Goal: Task Accomplishment & Management: Use online tool/utility

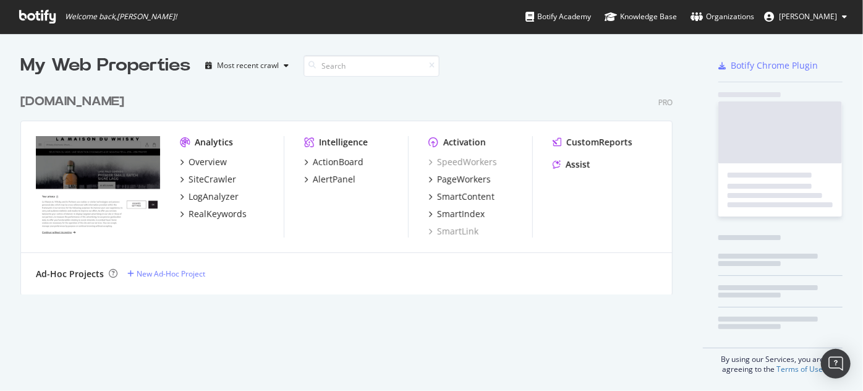
scroll to position [382, 845]
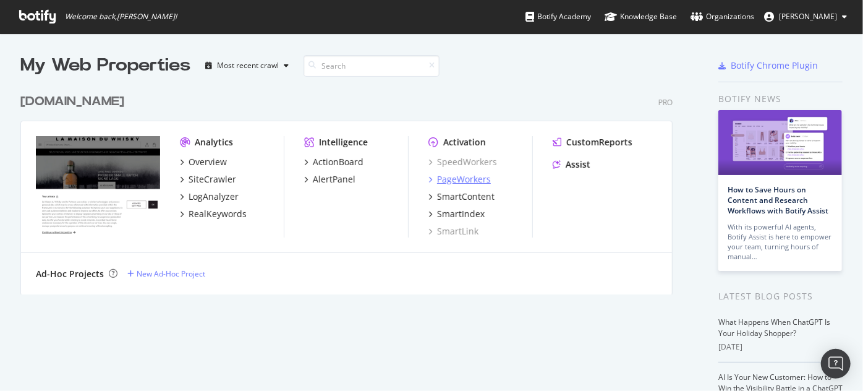
click at [448, 180] on div "PageWorkers" at bounding box center [464, 179] width 54 height 12
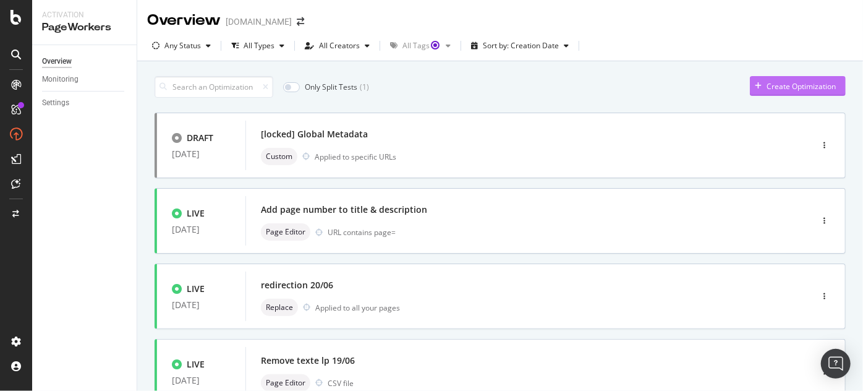
click at [756, 77] on div "Create Optimization" at bounding box center [793, 86] width 86 height 19
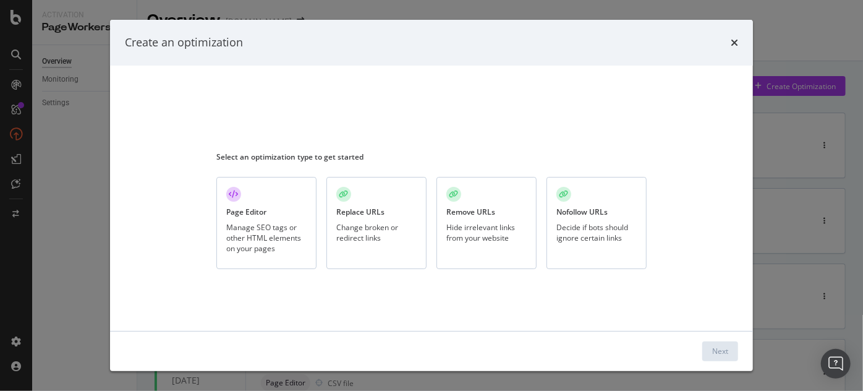
click at [277, 204] on div "Page Editor Manage SEO tags or other HTML elements on your pages" at bounding box center [266, 223] width 100 height 92
click at [741, 358] on div "Next" at bounding box center [431, 351] width 643 height 40
click at [727, 354] on div "Next" at bounding box center [720, 350] width 16 height 11
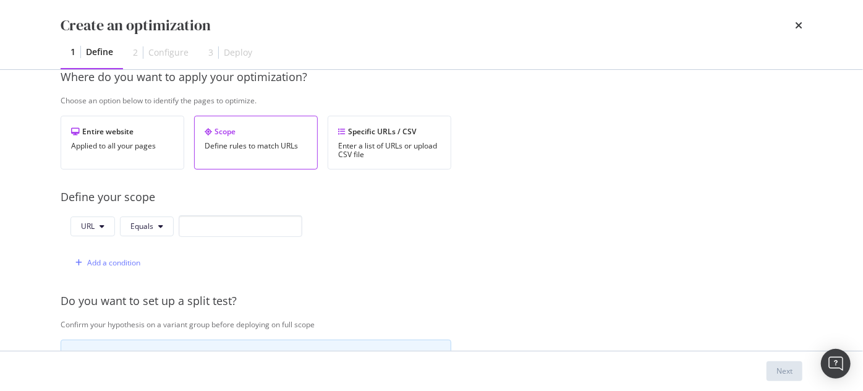
scroll to position [112, 0]
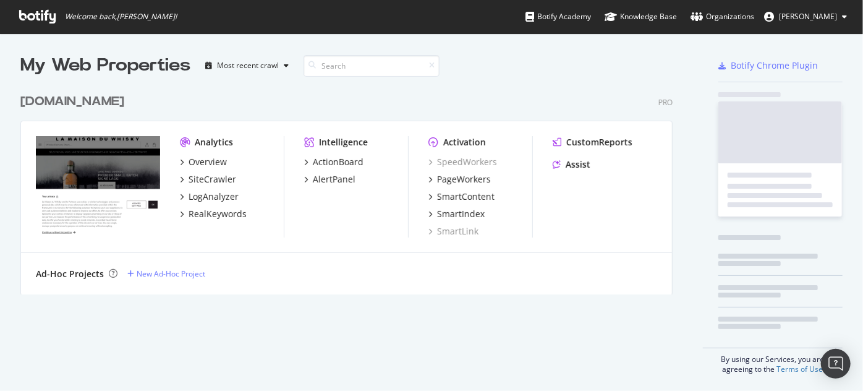
scroll to position [208, 653]
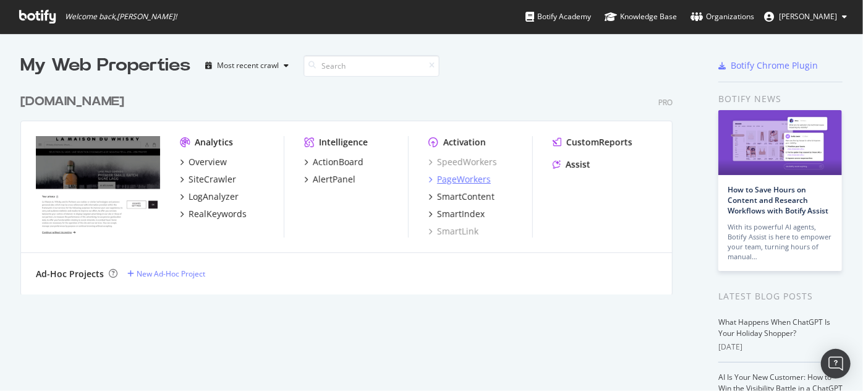
click at [449, 178] on div "PageWorkers" at bounding box center [464, 179] width 54 height 12
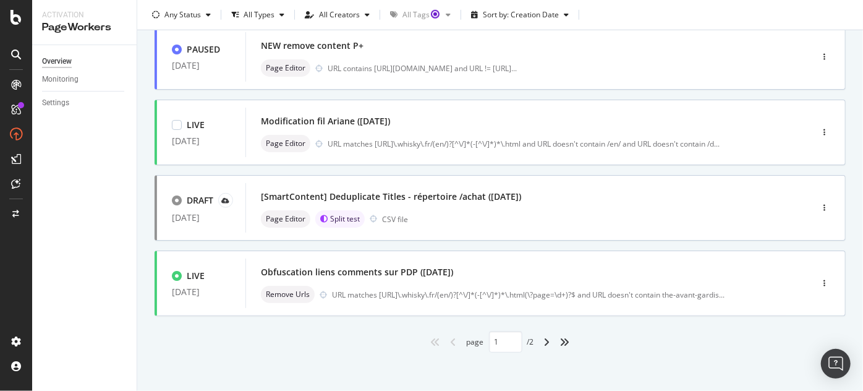
scroll to position [545, 0]
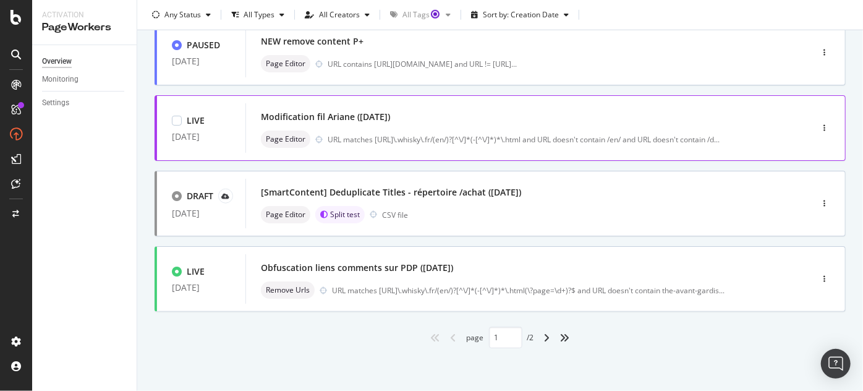
click at [342, 111] on div "Modification fil Ariane ([DATE])" at bounding box center [325, 117] width 129 height 12
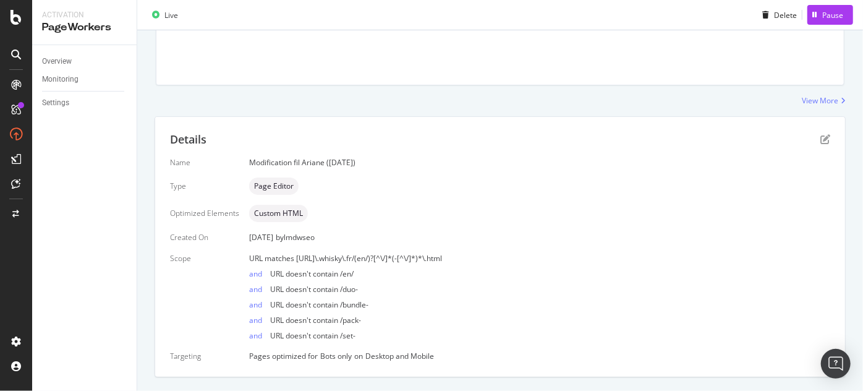
scroll to position [168, 0]
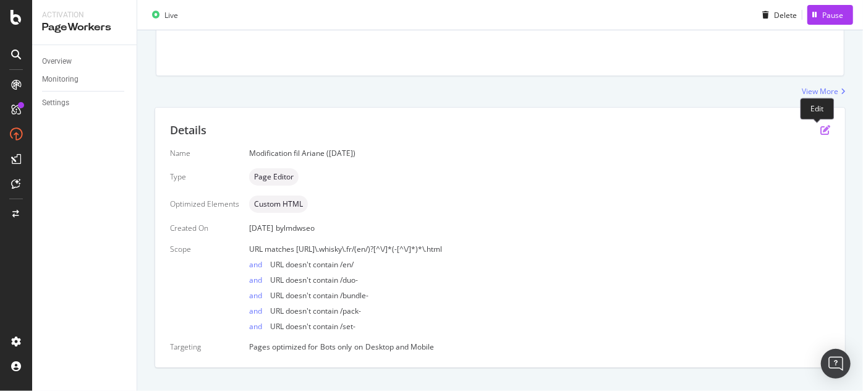
click at [821, 131] on icon "pen-to-square" at bounding box center [825, 130] width 10 height 10
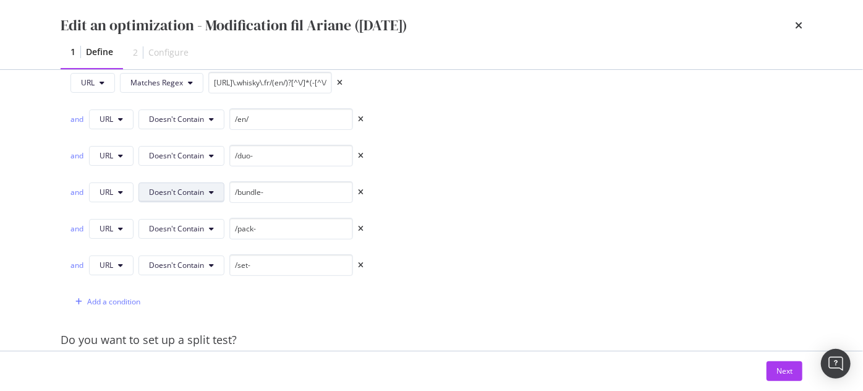
scroll to position [224, 0]
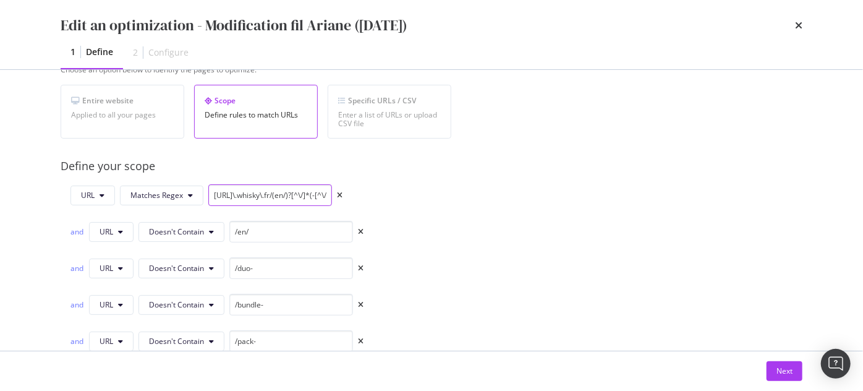
click at [268, 192] on input "[URL]\.whisky\.fr/(en/)?[^\/]*(-[^\/]*)*\.html" at bounding box center [270, 195] width 124 height 22
